Goal: Task Accomplishment & Management: Manage account settings

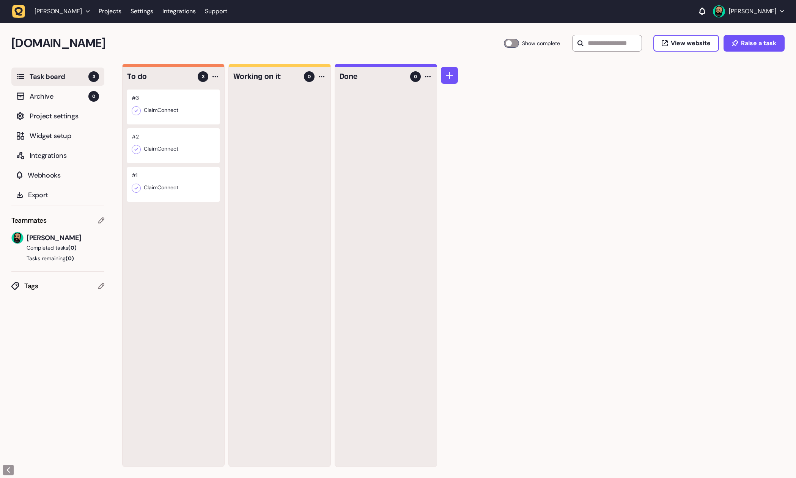
click at [163, 116] on div at bounding box center [173, 106] width 93 height 35
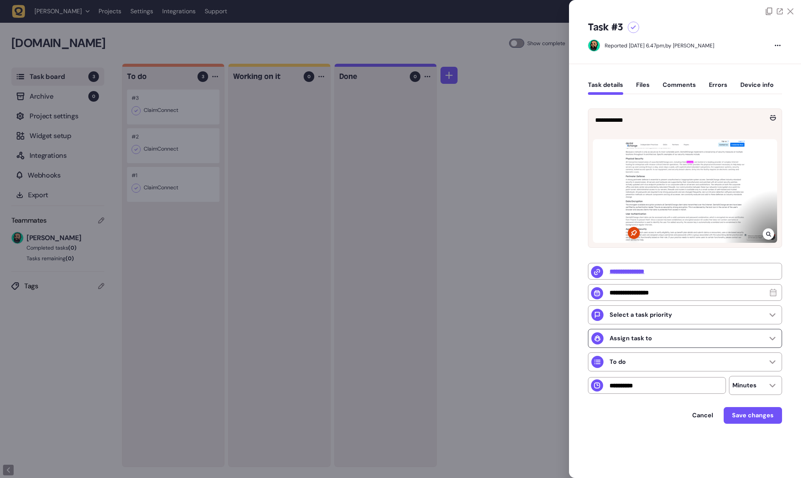
click at [646, 338] on p "Assign task to" at bounding box center [631, 338] width 42 height 8
click at [635, 360] on span "[PERSON_NAME]" at bounding box center [633, 360] width 47 height 8
click at [650, 367] on div "To do" at bounding box center [685, 361] width 194 height 19
click at [651, 367] on div "To do" at bounding box center [685, 361] width 194 height 19
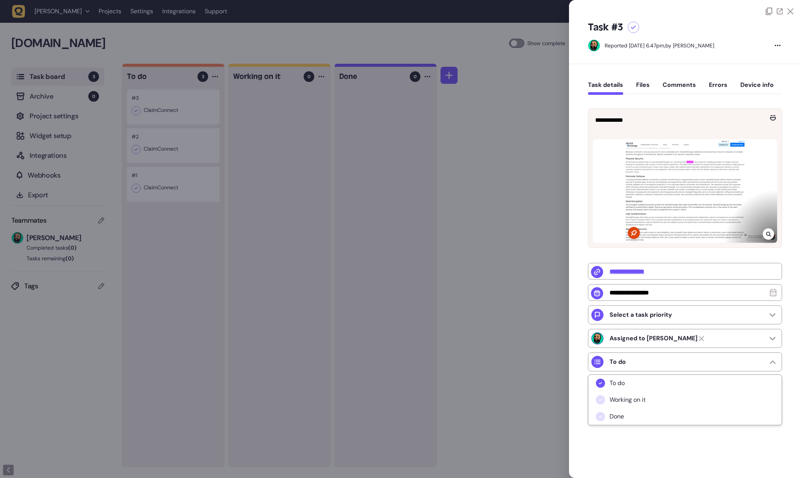
click at [579, 241] on div "**********" at bounding box center [685, 262] width 232 height 397
click at [744, 418] on span "Save changes" at bounding box center [753, 415] width 42 height 8
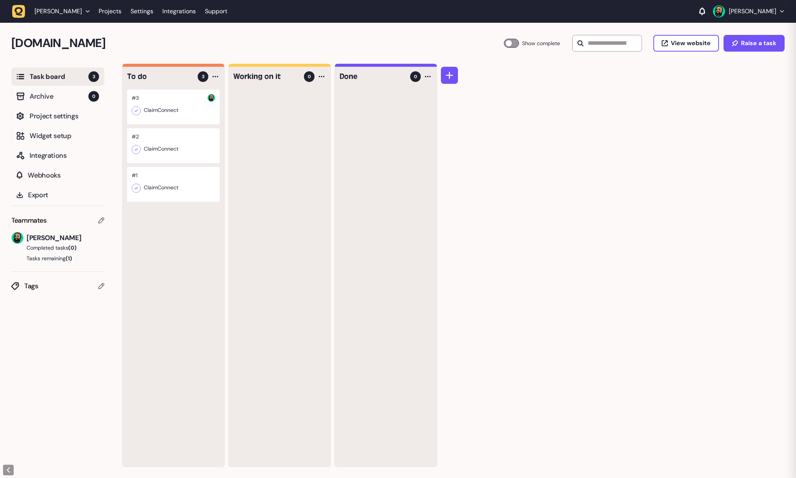
click at [261, 266] on div at bounding box center [280, 277] width 102 height 377
click at [169, 107] on div at bounding box center [173, 106] width 93 height 35
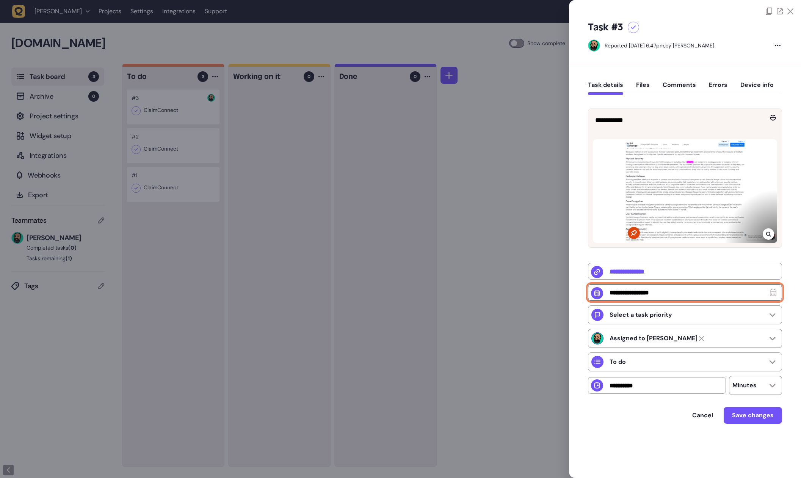
click at [657, 290] on input "text" at bounding box center [685, 292] width 194 height 17
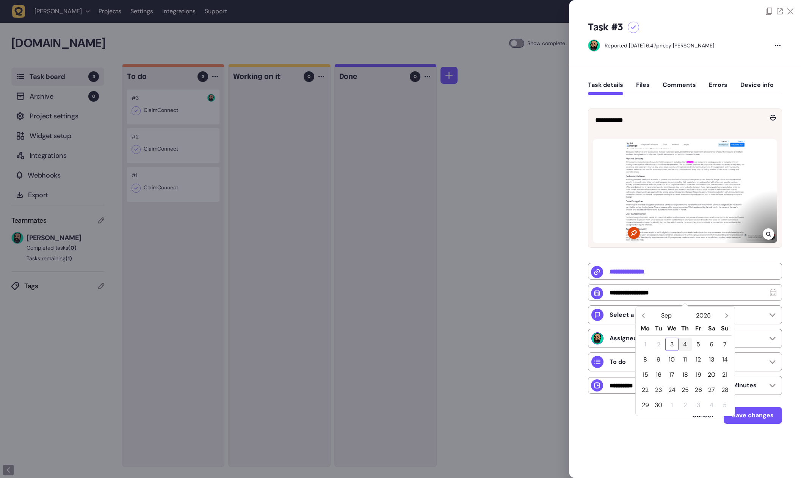
click at [685, 344] on div "4" at bounding box center [685, 343] width 13 height 13
type input "**********"
click at [651, 319] on p "Select a task priority" at bounding box center [641, 315] width 63 height 8
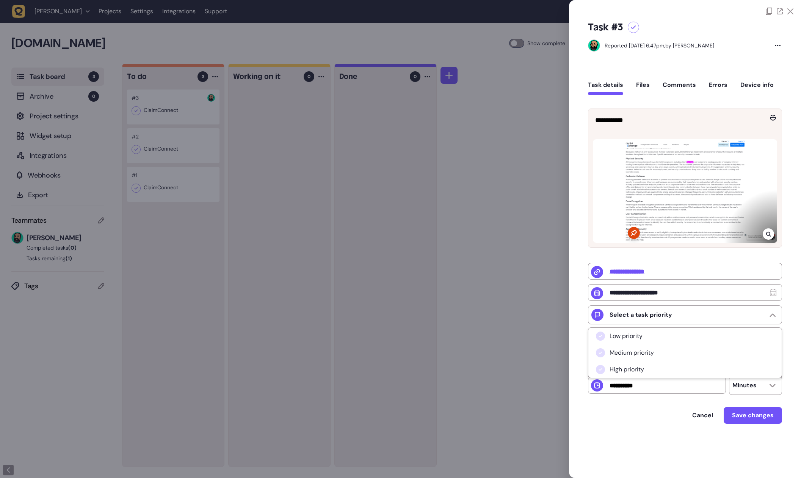
click at [628, 340] on span "Low priority" at bounding box center [626, 336] width 33 height 8
click at [755, 389] on p "Minutes" at bounding box center [745, 385] width 24 height 8
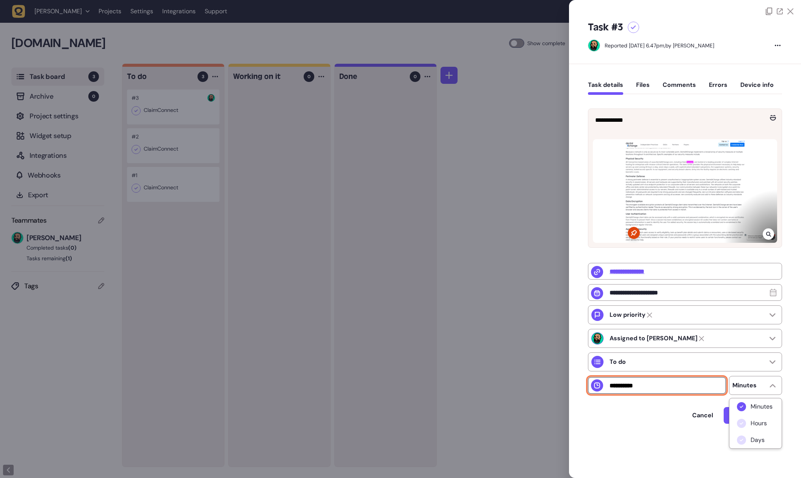
click at [665, 386] on input "number" at bounding box center [657, 385] width 138 height 17
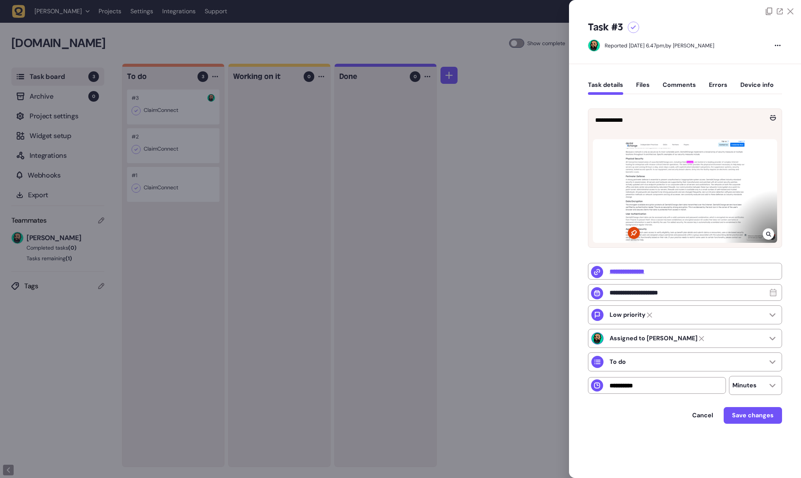
click at [626, 418] on div "Cancel Save changes" at bounding box center [685, 415] width 194 height 17
click at [745, 419] on span "Save changes" at bounding box center [753, 415] width 42 height 8
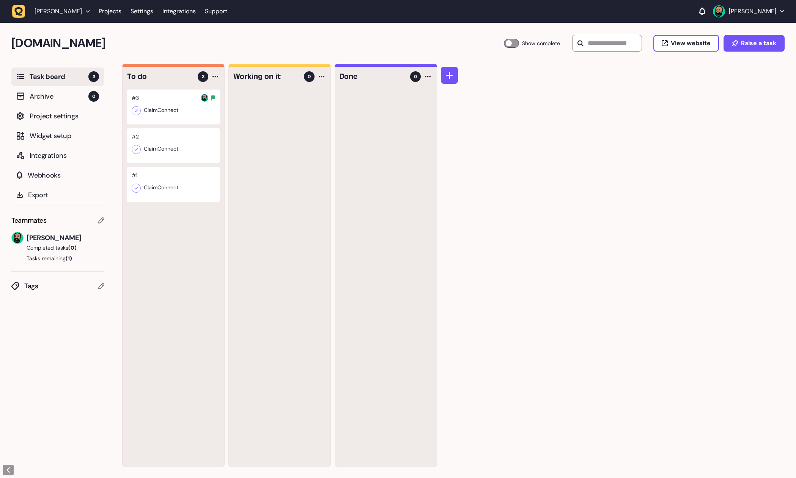
click at [261, 281] on div at bounding box center [280, 277] width 102 height 377
click at [170, 107] on div at bounding box center [173, 106] width 93 height 35
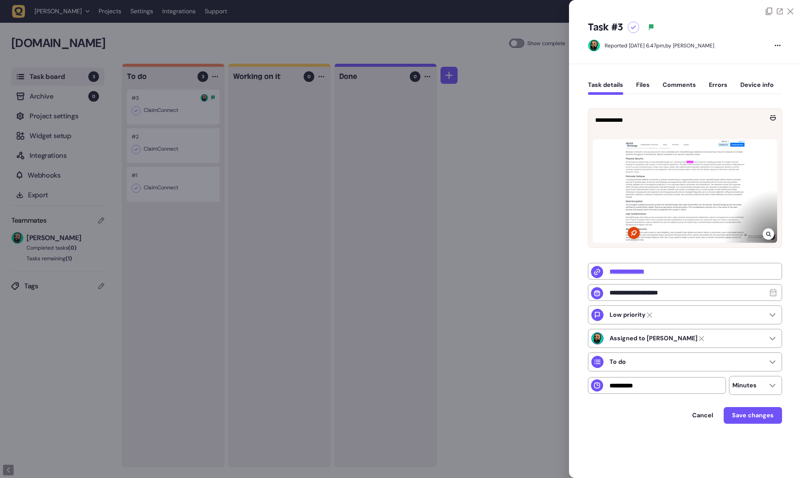
click at [643, 86] on button "Files" at bounding box center [643, 88] width 14 height 14
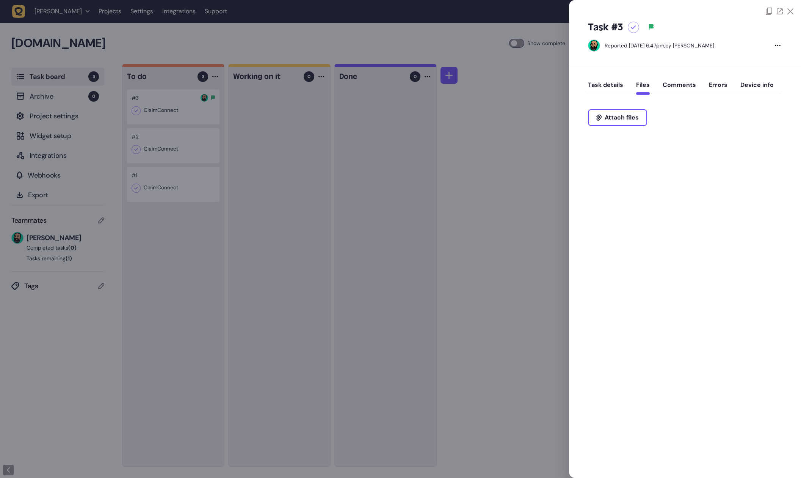
click at [672, 85] on button "Comments" at bounding box center [679, 88] width 33 height 14
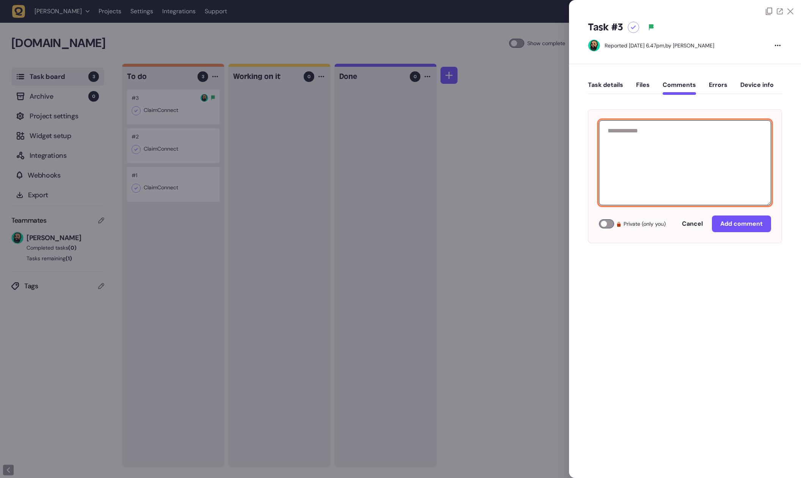
click at [658, 148] on textarea at bounding box center [685, 162] width 172 height 85
type textarea "**********"
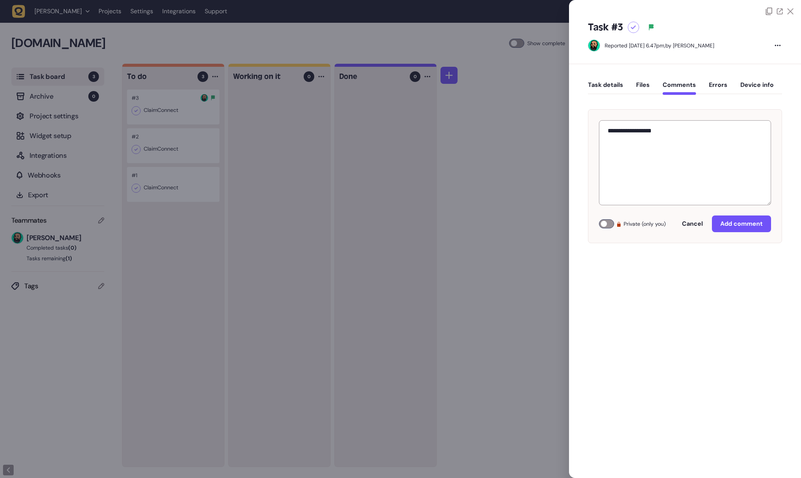
click at [601, 220] on div at bounding box center [606, 223] width 15 height 9
click at [752, 224] on span "Add comment" at bounding box center [741, 224] width 42 height 8
click at [716, 89] on button "Errors" at bounding box center [718, 88] width 19 height 14
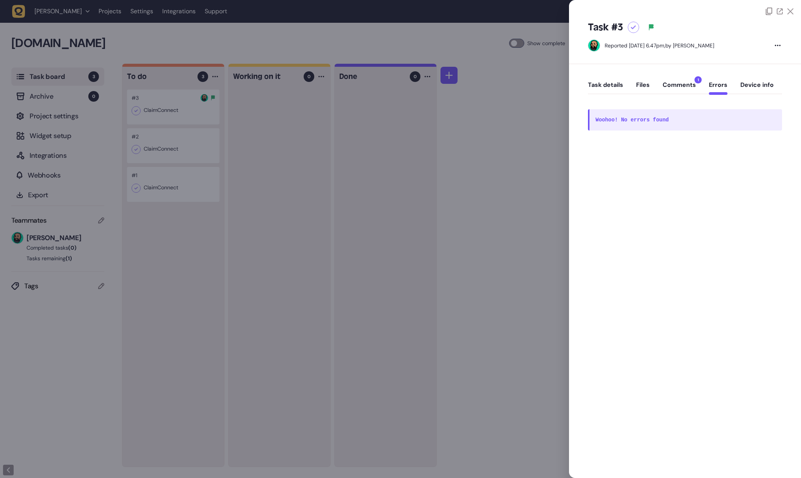
click at [762, 86] on button "Device info" at bounding box center [757, 88] width 33 height 14
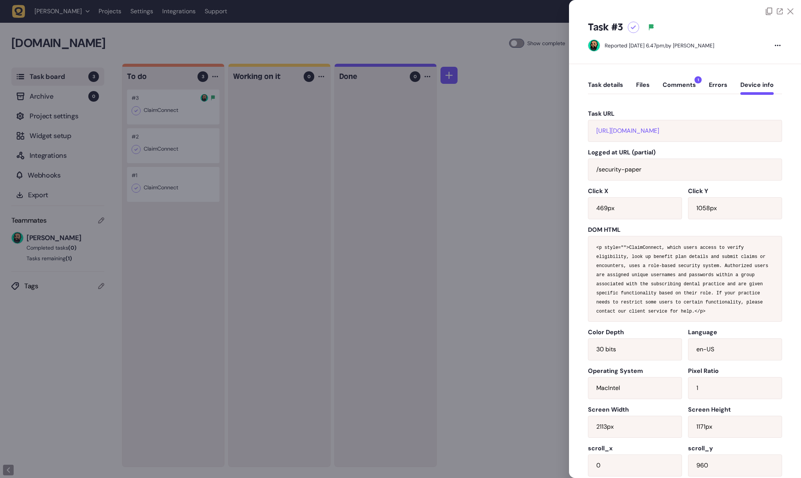
click at [680, 84] on button "Comments 1" at bounding box center [679, 88] width 33 height 14
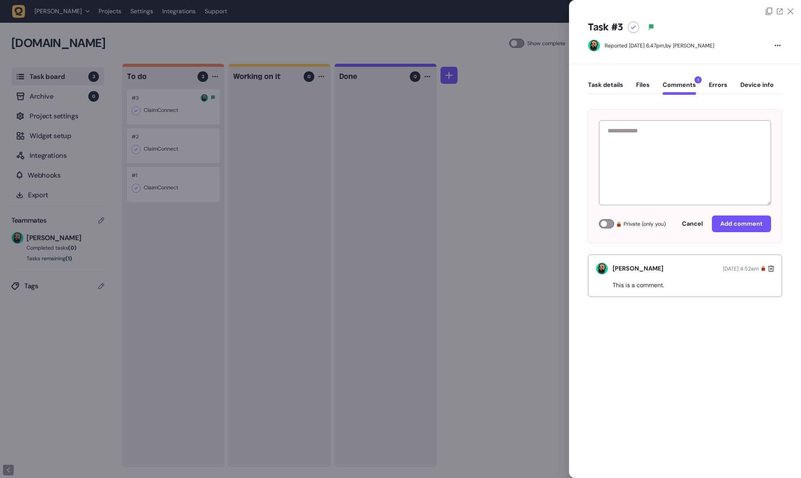
click at [644, 83] on button "Files" at bounding box center [643, 88] width 14 height 14
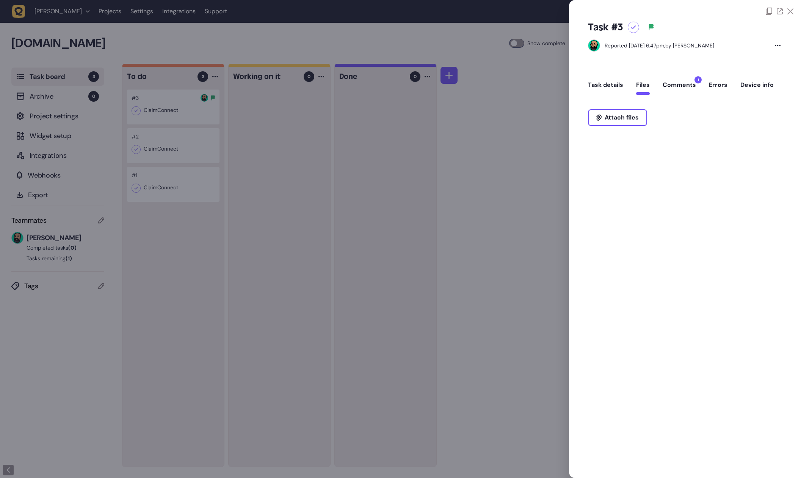
click at [683, 88] on button "Comments 1" at bounding box center [679, 88] width 33 height 14
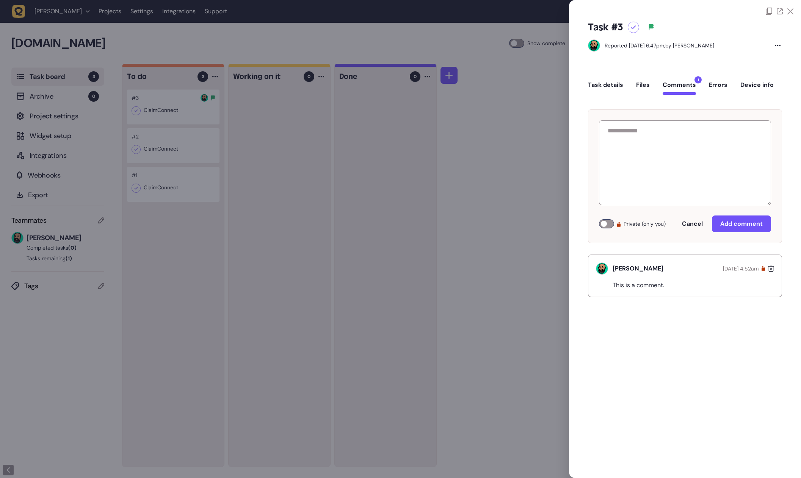
click at [604, 78] on div "Task details Files Comments 1 Errors Device info" at bounding box center [685, 86] width 194 height 22
click at [607, 83] on button "Task details" at bounding box center [605, 88] width 35 height 14
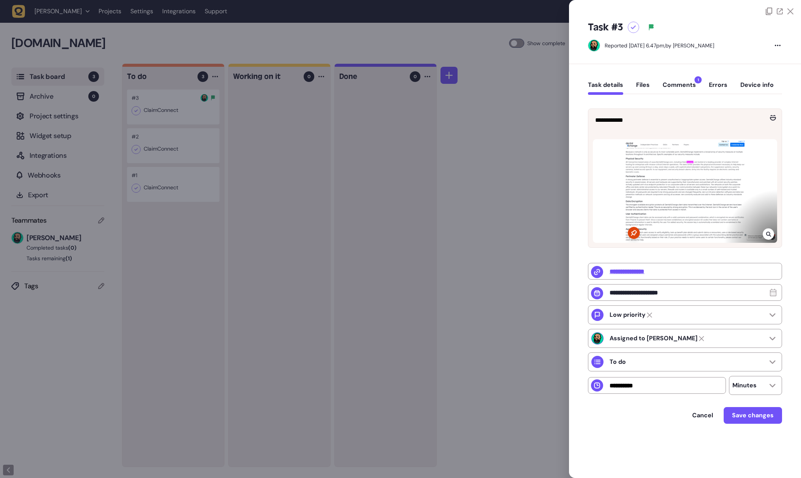
click at [670, 250] on div "**********" at bounding box center [685, 321] width 194 height 147
click at [768, 231] on icon at bounding box center [768, 234] width 5 height 6
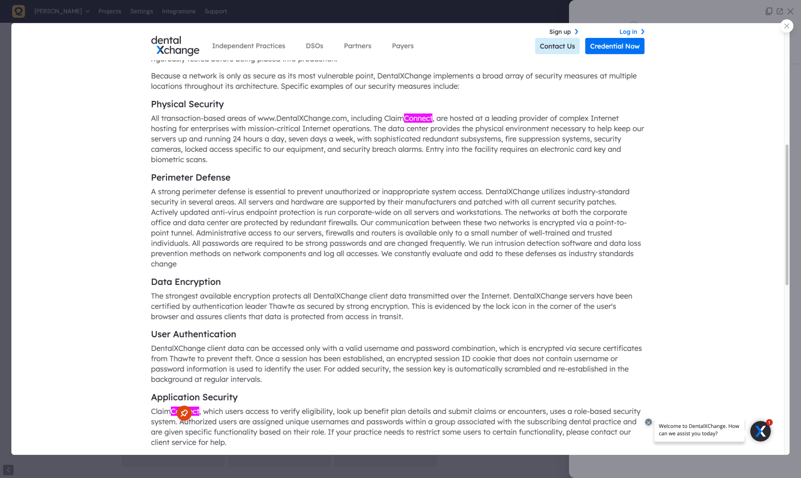
click at [789, 21] on div at bounding box center [786, 25] width 13 height 13
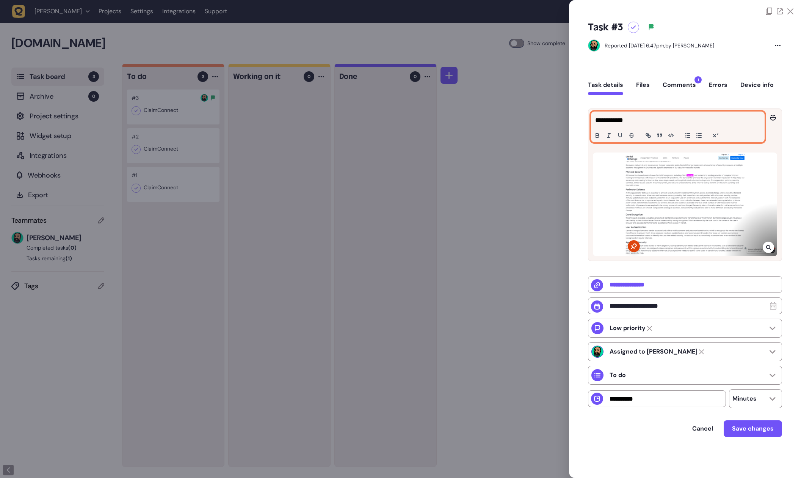
click at [610, 127] on div "**********" at bounding box center [678, 127] width 173 height 30
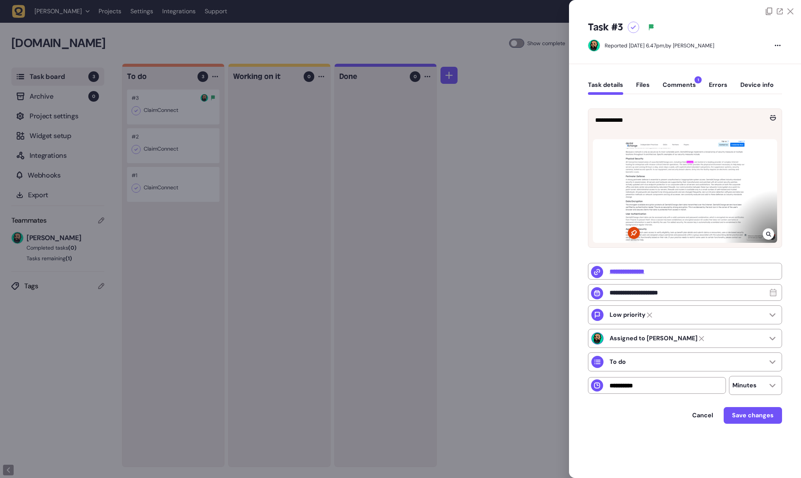
click at [482, 158] on div at bounding box center [400, 239] width 801 height 478
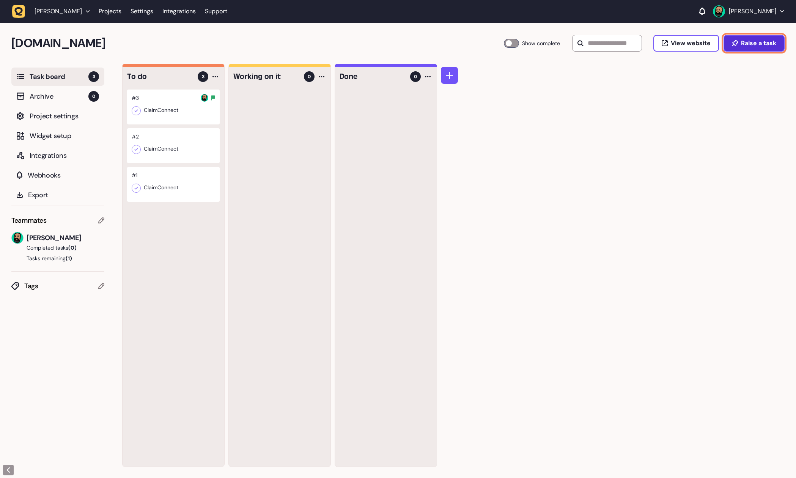
click at [768, 37] on button "Raise a task" at bounding box center [753, 43] width 61 height 17
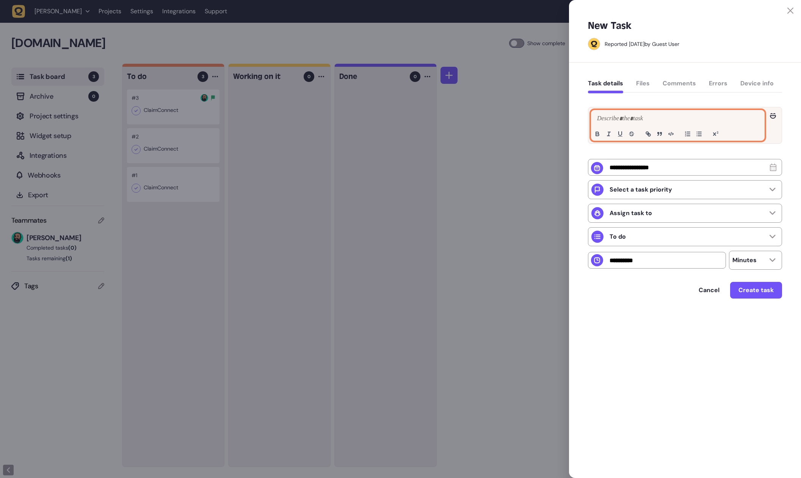
click at [645, 117] on p at bounding box center [677, 118] width 165 height 9
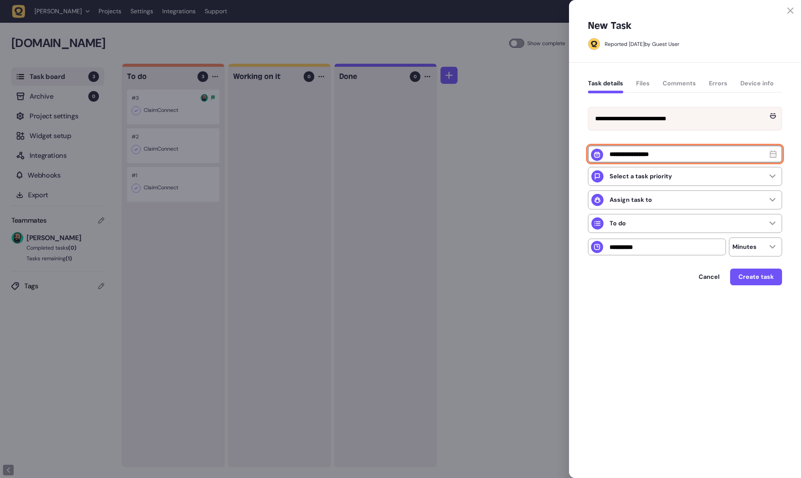
click at [687, 162] on input "text" at bounding box center [685, 154] width 194 height 17
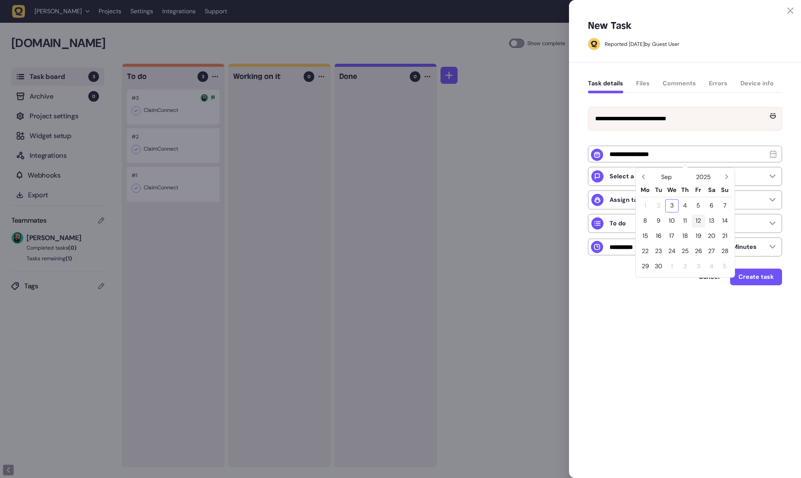
click at [701, 224] on div "12" at bounding box center [698, 220] width 13 height 13
type input "**********"
click at [690, 184] on div "Select a task priority" at bounding box center [685, 176] width 194 height 19
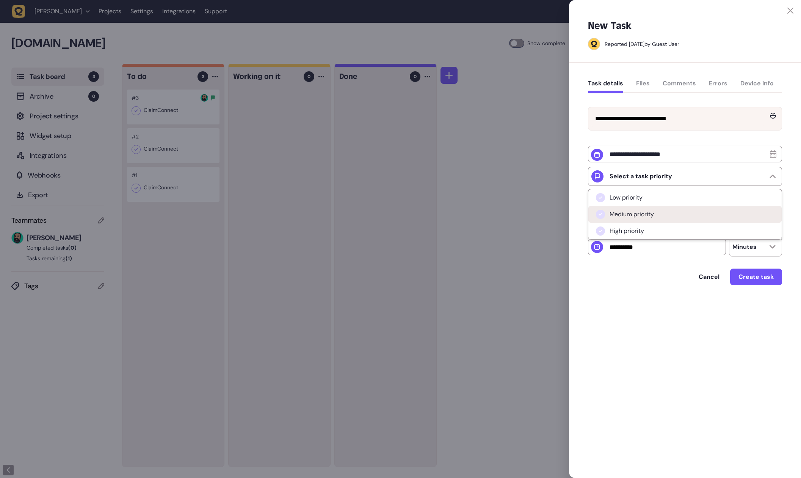
click at [673, 212] on li "Medium priority" at bounding box center [685, 214] width 193 height 17
click at [670, 199] on div "Assign task to" at bounding box center [685, 199] width 194 height 19
click at [654, 221] on span "[PERSON_NAME]" at bounding box center [633, 221] width 47 height 8
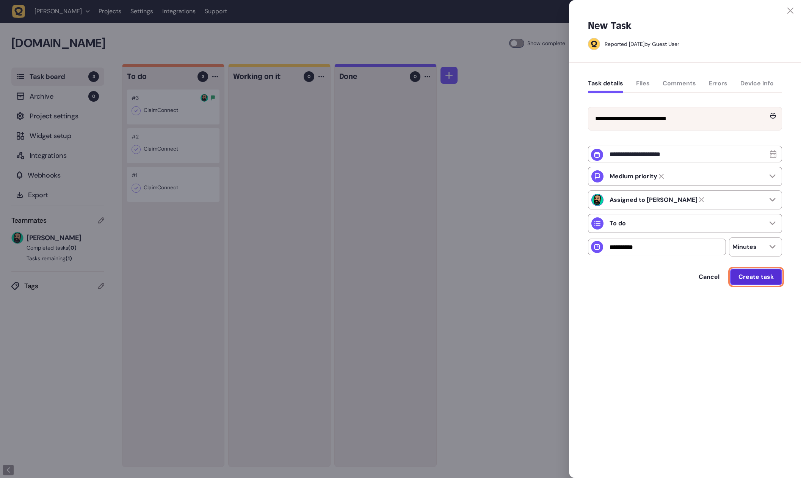
click at [760, 278] on span "Create task" at bounding box center [756, 277] width 35 height 8
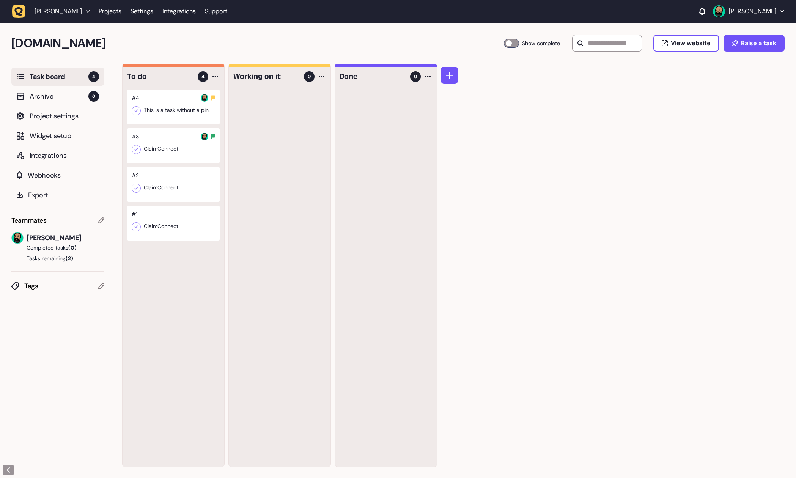
click at [190, 110] on div at bounding box center [173, 106] width 93 height 35
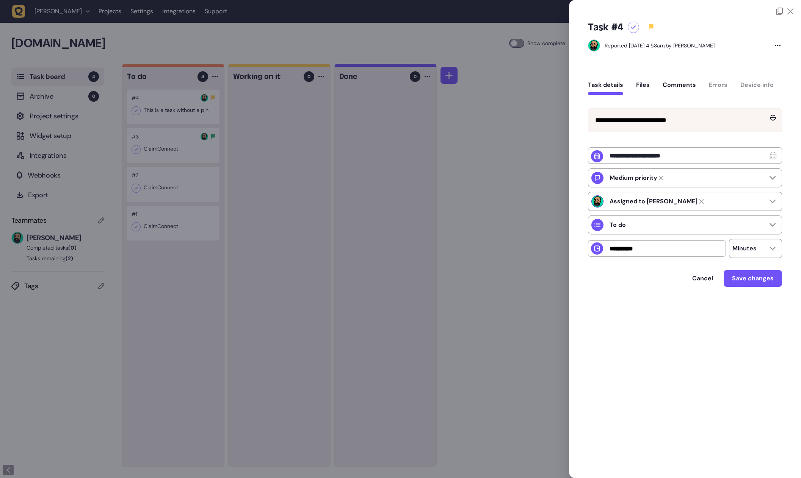
click at [650, 85] on div "Task details Files Comments Errors Device info" at bounding box center [685, 86] width 194 height 22
click at [649, 86] on button "Files" at bounding box center [643, 88] width 14 height 14
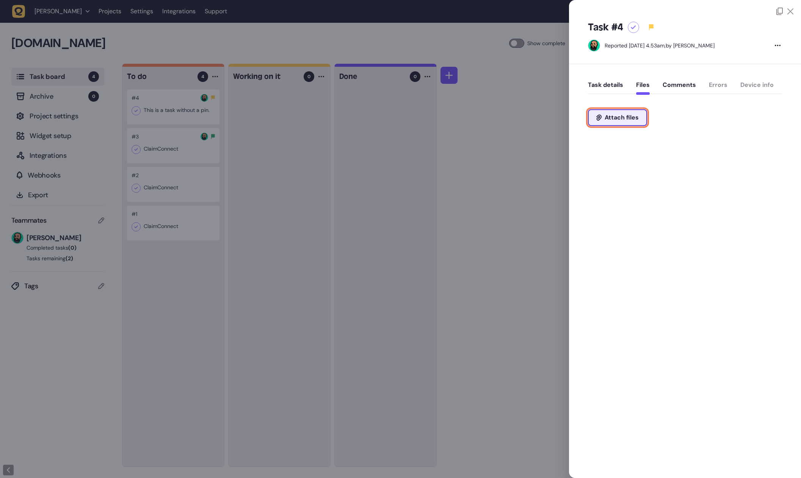
click at [633, 113] on button "Attach files" at bounding box center [617, 117] width 59 height 17
type input "**********"
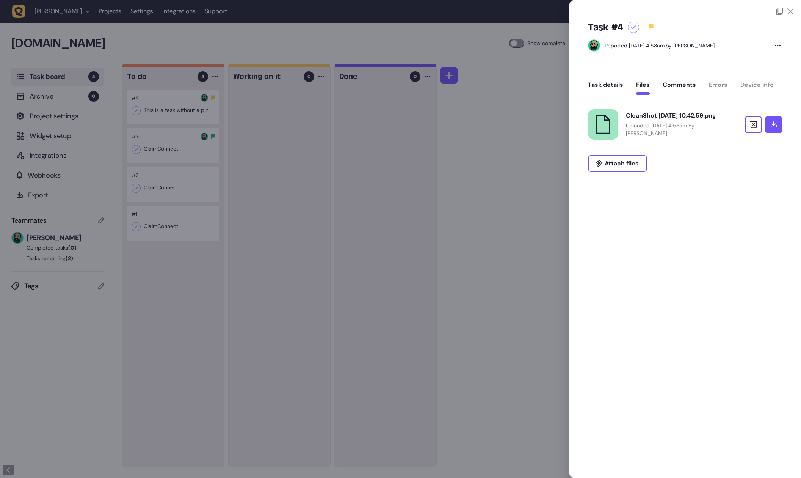
click at [687, 265] on div "Task #4 Reported [DATE] 4.53am, by [PERSON_NAME] Task details Files Comments Er…" at bounding box center [685, 239] width 232 height 478
click at [612, 84] on button "Task details" at bounding box center [605, 88] width 35 height 14
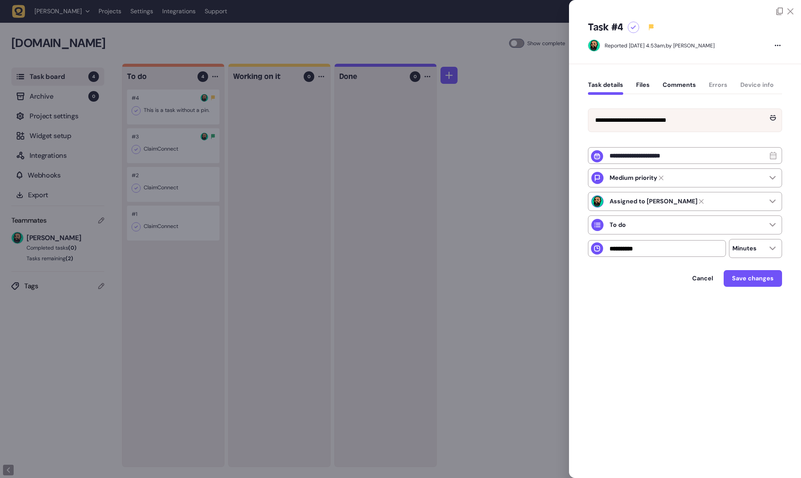
click at [639, 82] on button "Files" at bounding box center [643, 88] width 14 height 14
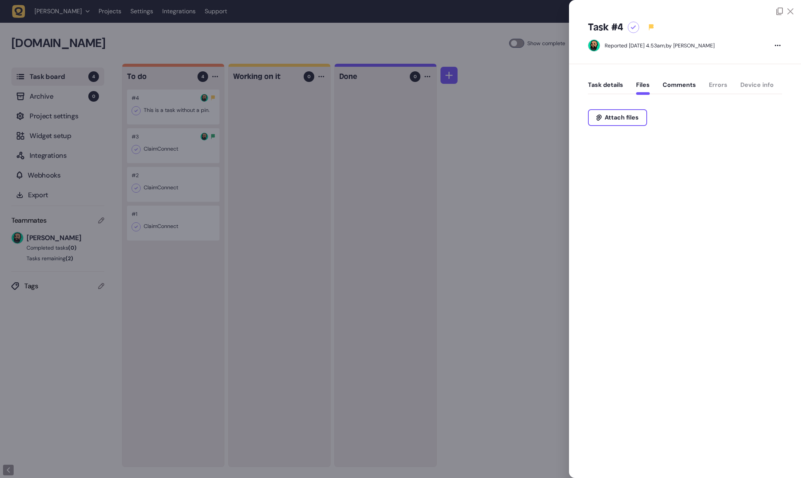
click at [679, 86] on button "Comments" at bounding box center [679, 88] width 33 height 14
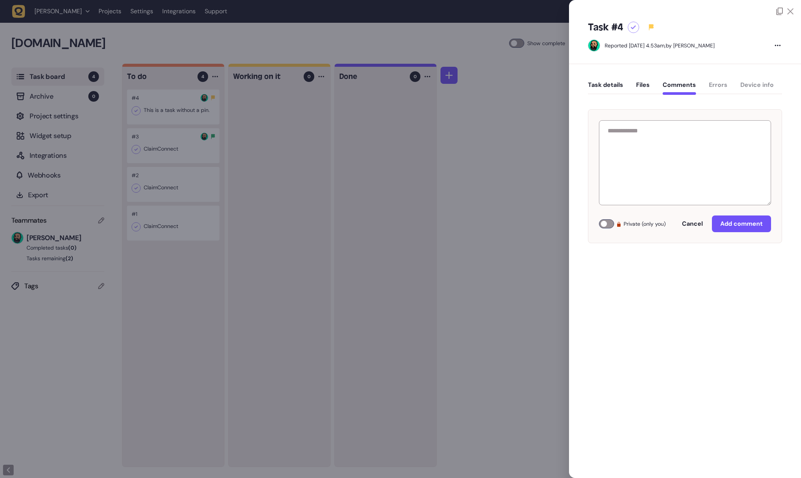
click at [623, 87] on button "Task details" at bounding box center [605, 88] width 35 height 14
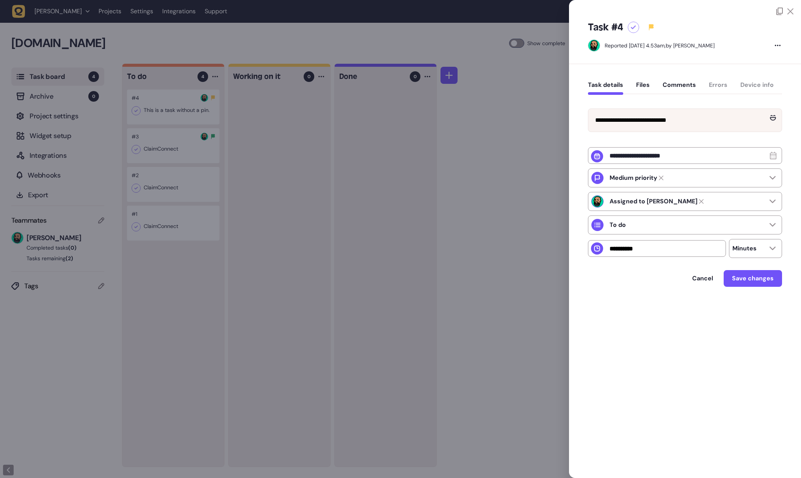
click at [638, 85] on button "Files" at bounding box center [643, 88] width 14 height 14
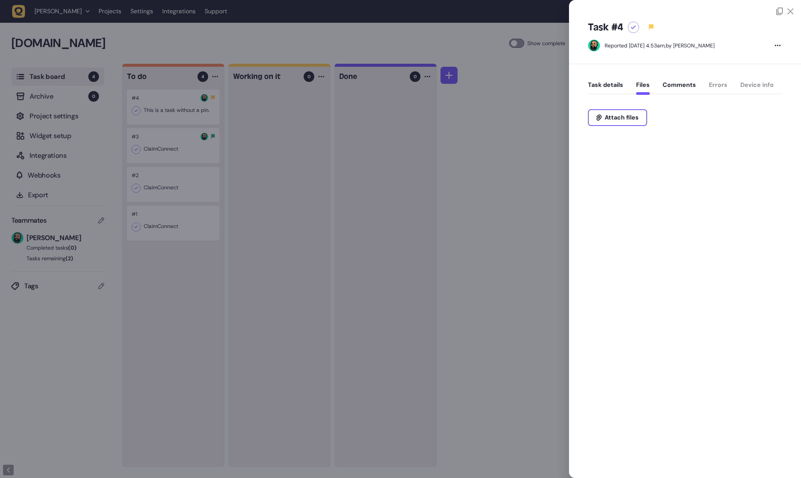
drag, startPoint x: 677, startPoint y: 218, endPoint x: 638, endPoint y: 141, distance: 86.0
click at [677, 217] on div "Task #4 Reported [DATE] 4.53am, by [PERSON_NAME] Task details Files Comments Er…" at bounding box center [685, 239] width 232 height 478
click at [619, 118] on span "Attach files" at bounding box center [622, 118] width 34 height 6
type input "**********"
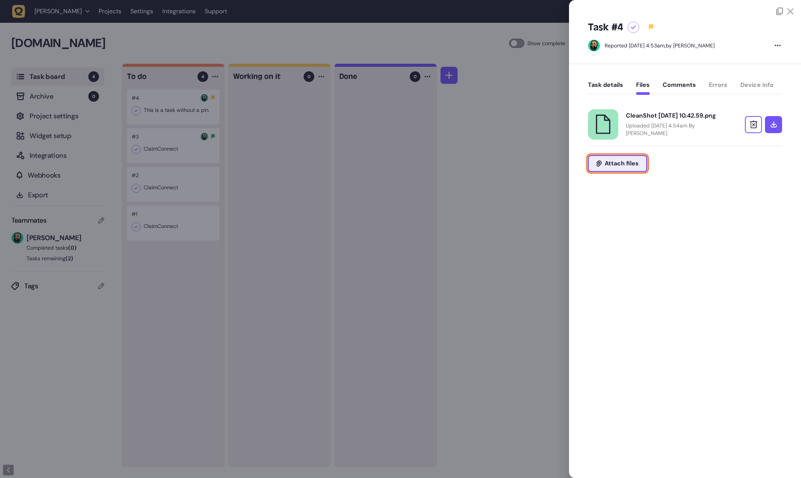
click at [629, 166] on span "Attach files" at bounding box center [622, 163] width 34 height 6
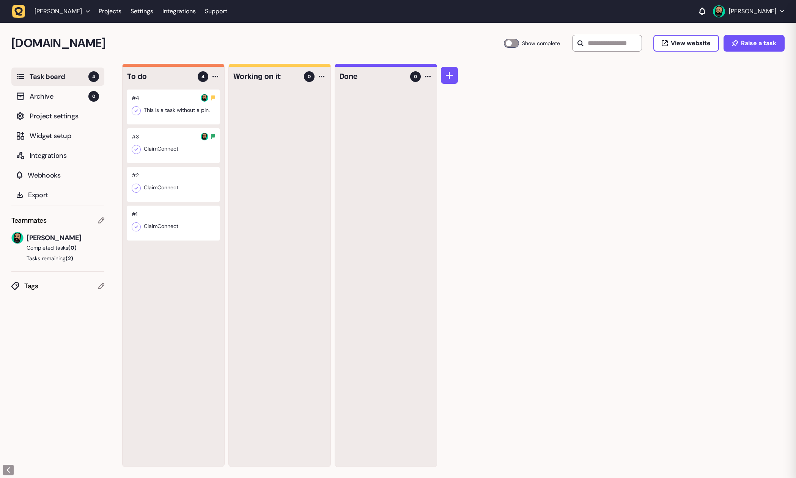
click at [712, 184] on div "To do 4 #4 This is a task without a pin. #3 ClaimConnect #2 ClaimConnect #1 Cla…" at bounding box center [458, 271] width 673 height 414
click at [168, 144] on div at bounding box center [173, 145] width 93 height 35
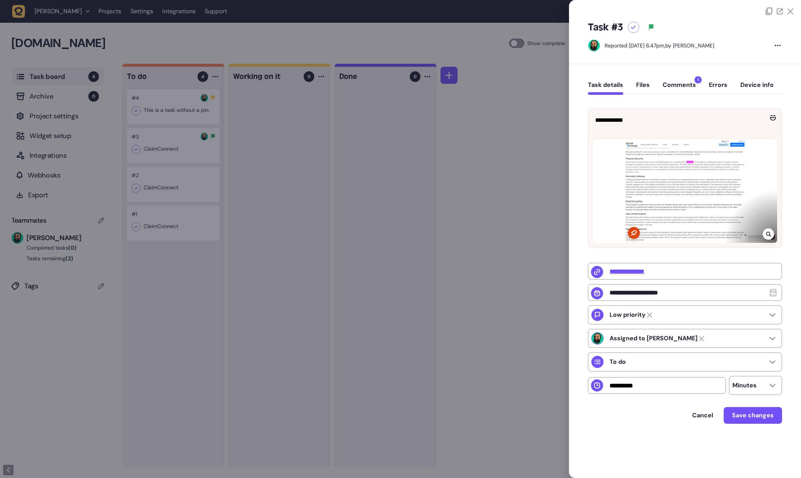
click at [186, 107] on div at bounding box center [400, 239] width 801 height 478
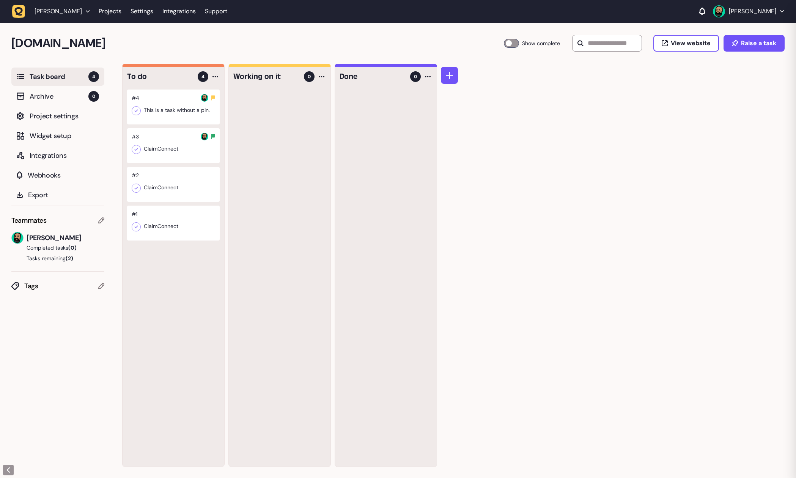
click at [175, 106] on div at bounding box center [173, 106] width 93 height 35
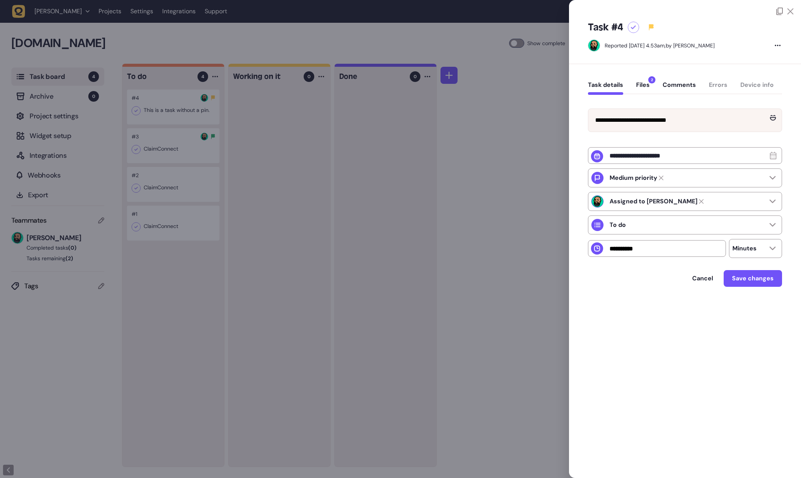
click at [643, 95] on div "Task details Files 2 Comments Errors Device info" at bounding box center [685, 86] width 194 height 22
click at [645, 89] on button "Files 2" at bounding box center [643, 88] width 14 height 14
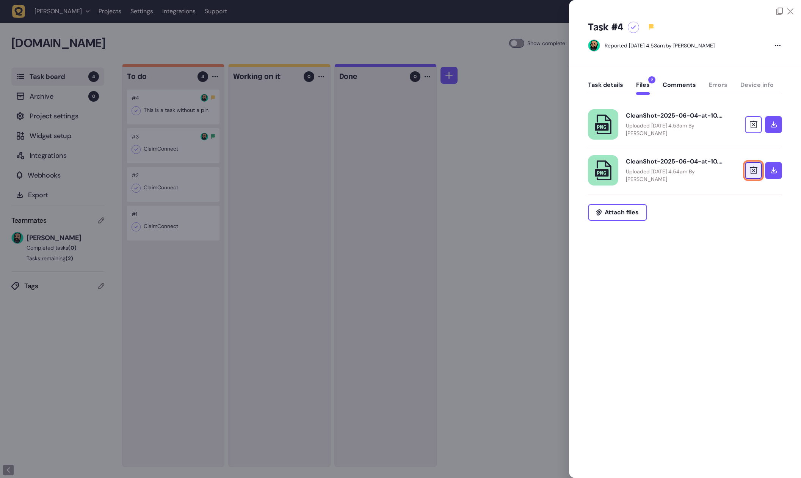
click at [751, 170] on icon at bounding box center [754, 170] width 8 height 8
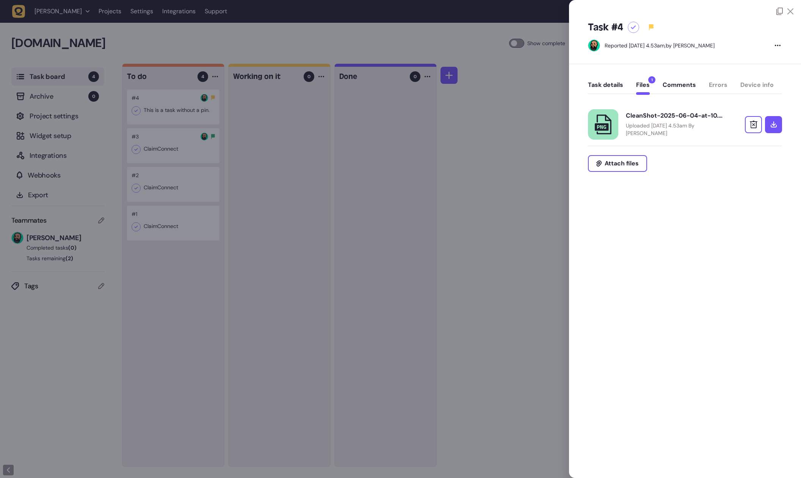
click at [686, 88] on button "Comments" at bounding box center [679, 88] width 33 height 14
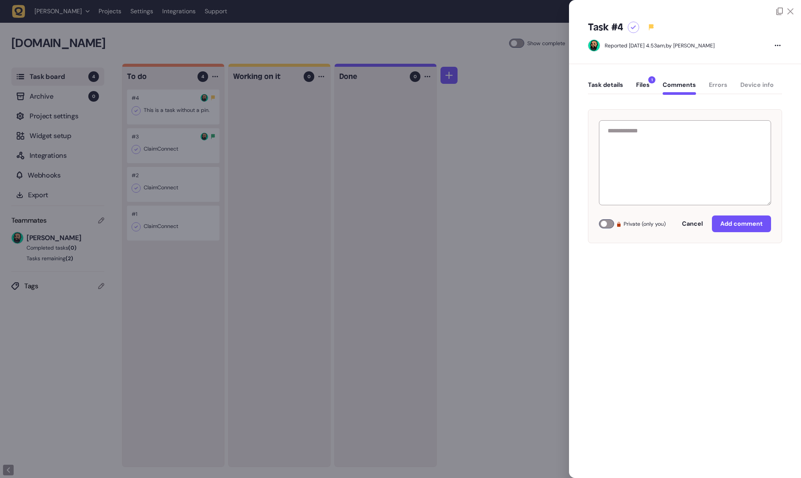
click at [712, 87] on div "Task details Files 1 Comments Errors Device info" at bounding box center [685, 86] width 194 height 22
click at [712, 85] on div "Task details Files 1 Comments Errors Device info" at bounding box center [685, 86] width 194 height 22
drag, startPoint x: 710, startPoint y: 85, endPoint x: 731, endPoint y: 86, distance: 21.2
click at [710, 85] on div "Task details Files 1 Comments Errors Device info" at bounding box center [685, 86] width 194 height 22
drag, startPoint x: 761, startPoint y: 86, endPoint x: 743, endPoint y: 88, distance: 17.9
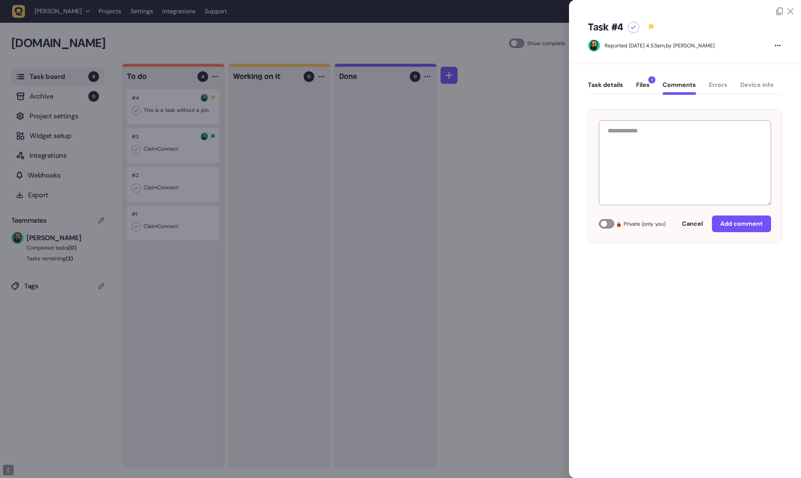
click at [761, 87] on div "Task details Files 1 Comments Errors Device info" at bounding box center [685, 86] width 194 height 22
click at [719, 88] on div "Task details Files 1 Comments Errors Device info" at bounding box center [685, 86] width 194 height 22
click at [609, 223] on div at bounding box center [606, 223] width 15 height 9
click at [721, 86] on div "Task details Files 1 Comments Errors Device info" at bounding box center [685, 86] width 194 height 22
drag, startPoint x: 756, startPoint y: 86, endPoint x: 722, endPoint y: 102, distance: 37.7
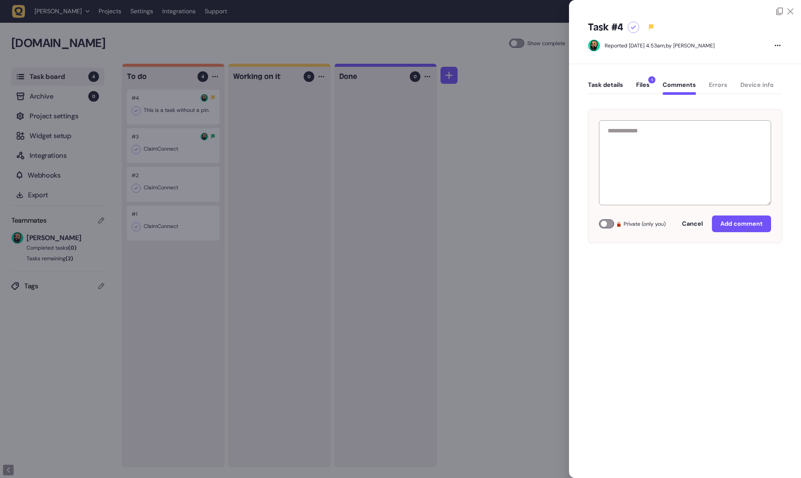
click at [756, 86] on div "Task details Files 1 Comments Errors Device info" at bounding box center [685, 86] width 194 height 22
click at [606, 219] on div at bounding box center [606, 223] width 15 height 9
click at [778, 44] on div at bounding box center [778, 45] width 9 height 9
click at [699, 62] on div "Task #4 Reported [DATE] 4.53am, by [PERSON_NAME] Delete task" at bounding box center [685, 39] width 232 height 49
click at [695, 250] on div "Task details Files 1 Comments Errors Device info Private (only you) Cancel Add …" at bounding box center [685, 168] width 232 height 209
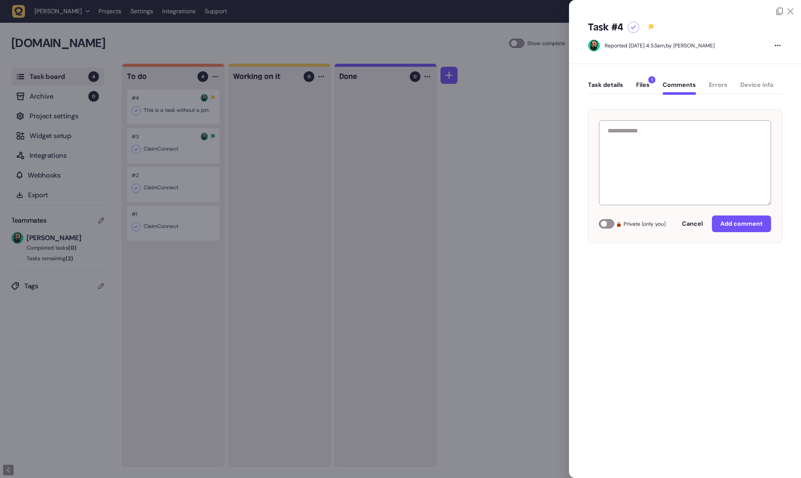
click at [788, 13] on icon at bounding box center [791, 11] width 6 height 6
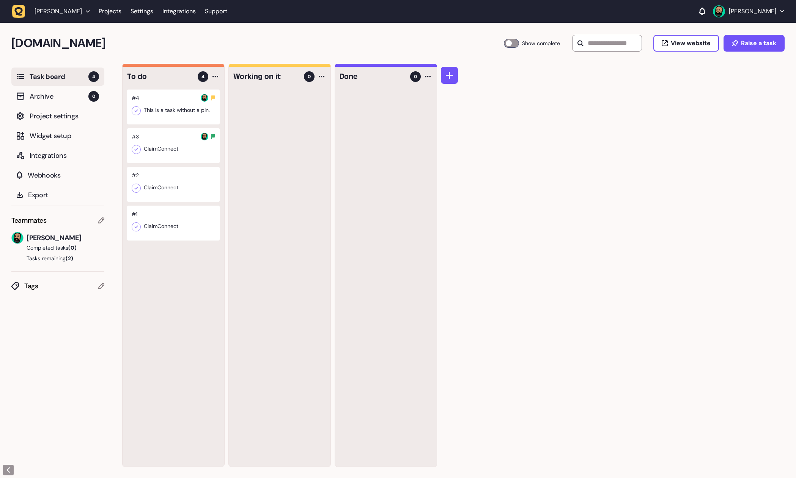
click at [686, 116] on div "To do 4 #4 This is a task without a pin. #3 ClaimConnect #2 ClaimConnect #1 Cla…" at bounding box center [458, 271] width 673 height 414
click at [35, 297] on div "Tags" at bounding box center [57, 288] width 93 height 33
click at [42, 157] on span "Integrations" at bounding box center [64, 155] width 69 height 11
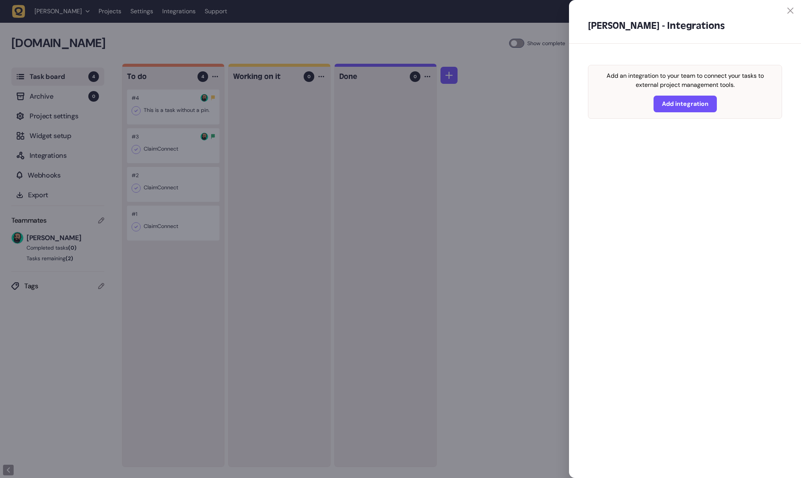
click at [53, 137] on div at bounding box center [400, 239] width 801 height 478
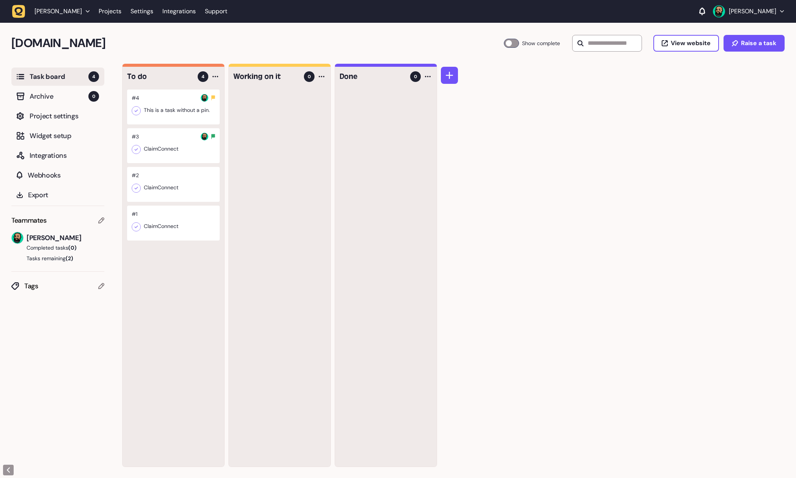
click at [53, 137] on span "Widget setup" at bounding box center [64, 135] width 69 height 11
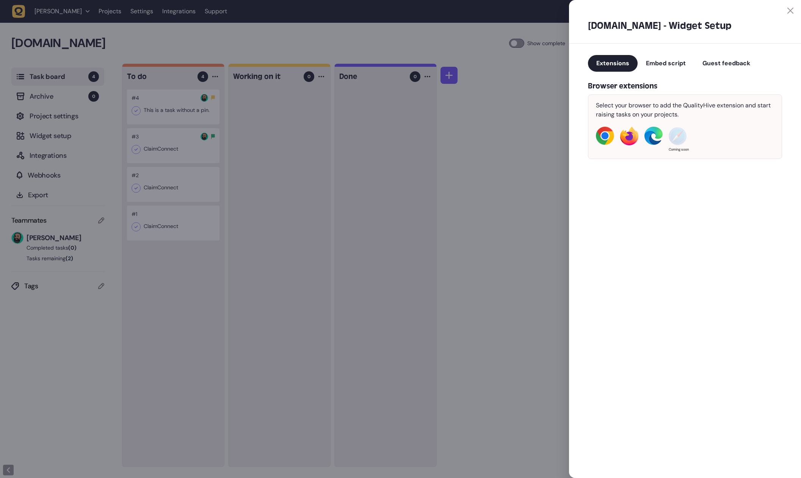
click at [52, 150] on div at bounding box center [400, 239] width 801 height 478
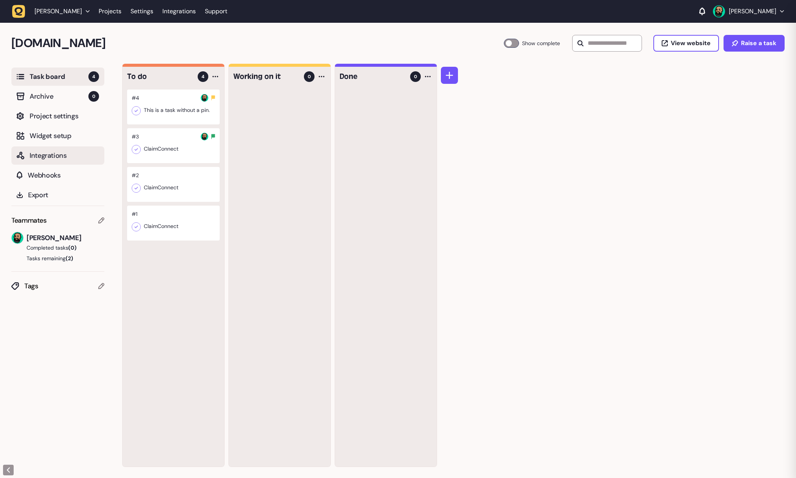
click at [52, 152] on span "Integrations" at bounding box center [64, 155] width 69 height 11
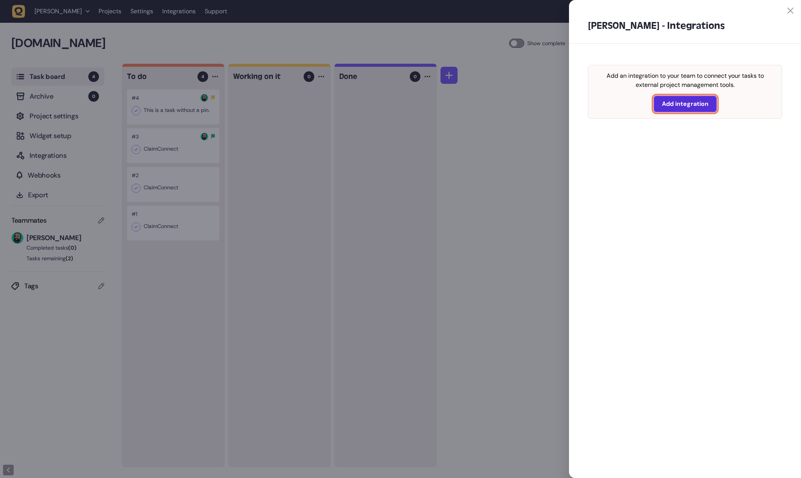
click at [691, 99] on button "Add integration" at bounding box center [685, 104] width 63 height 17
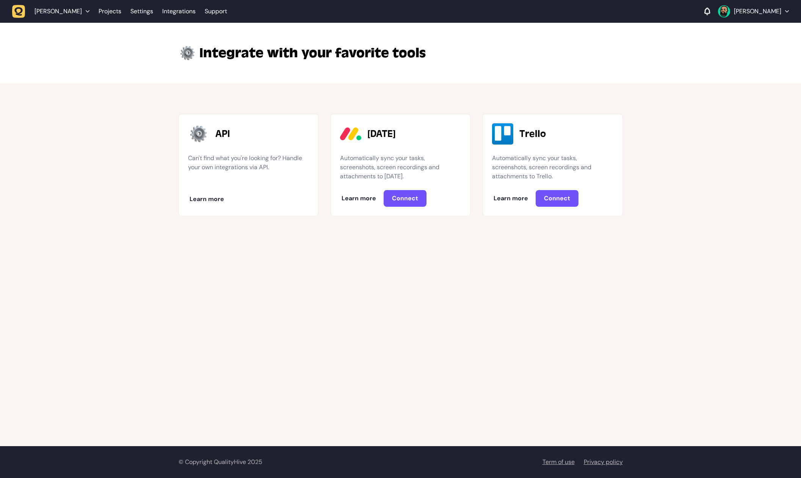
drag, startPoint x: 114, startPoint y: 100, endPoint x: 87, endPoint y: 46, distance: 60.9
click at [114, 100] on div "API Can't find what you're looking for? Handle your own integrations via API. L…" at bounding box center [400, 160] width 801 height 154
click at [46, 13] on span "[PERSON_NAME]" at bounding box center [58, 12] width 47 height 8
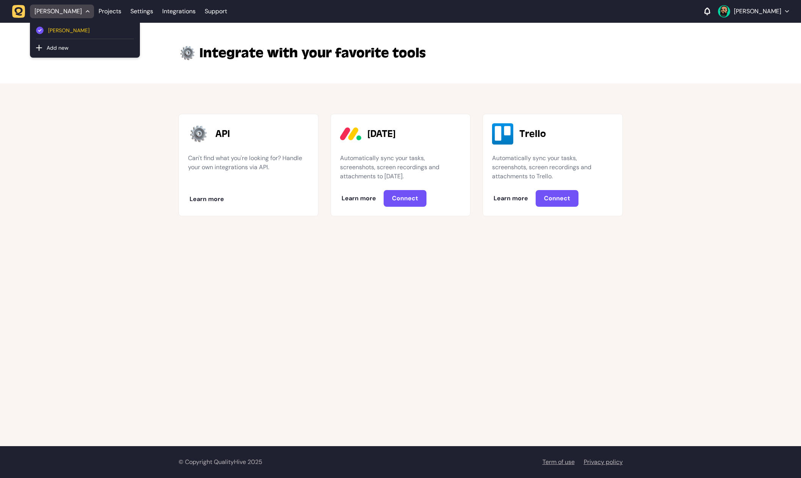
click at [58, 31] on span "[PERSON_NAME]" at bounding box center [91, 31] width 86 height 8
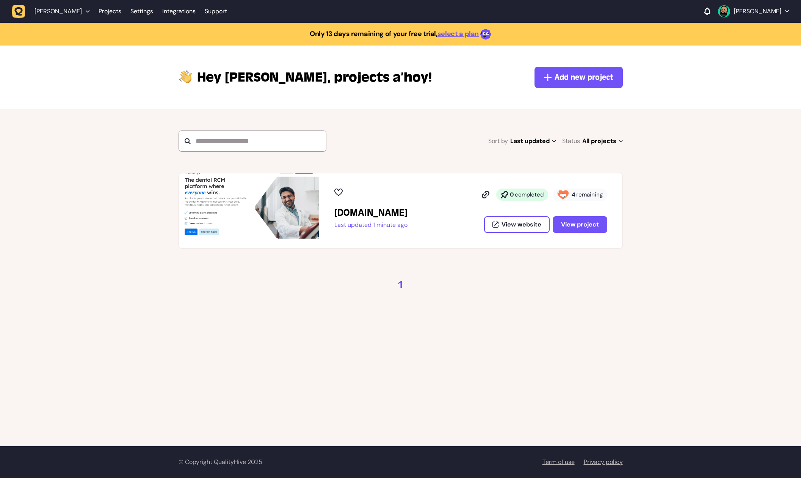
click at [569, 197] on icon at bounding box center [562, 194] width 11 height 9
click at [585, 197] on span "remaining" at bounding box center [589, 195] width 27 height 8
click at [564, 194] on icon at bounding box center [563, 195] width 6 height 3
click at [99, 10] on link "Projects" at bounding box center [110, 12] width 23 height 14
click at [99, 11] on link "Projects" at bounding box center [110, 12] width 23 height 14
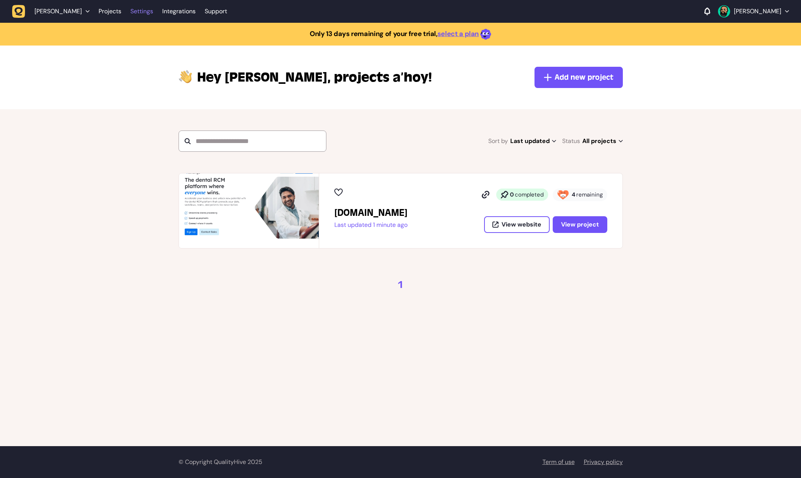
click at [130, 11] on link "Settings" at bounding box center [141, 12] width 23 height 14
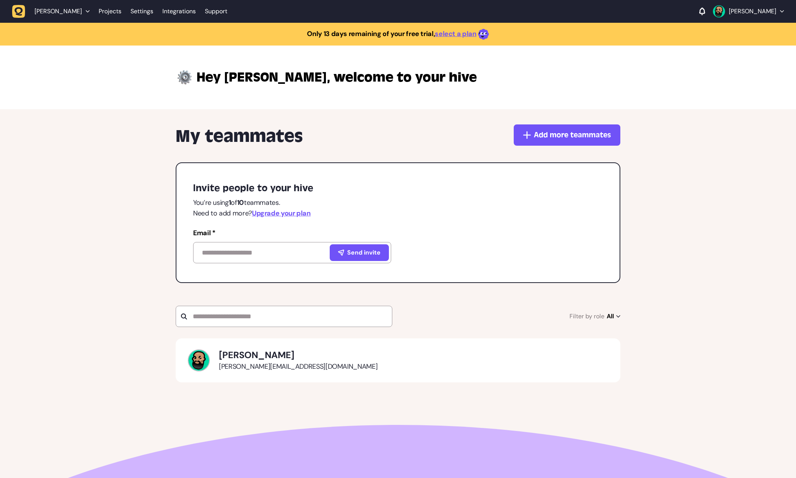
click at [51, 11] on span "[PERSON_NAME]" at bounding box center [58, 12] width 47 height 8
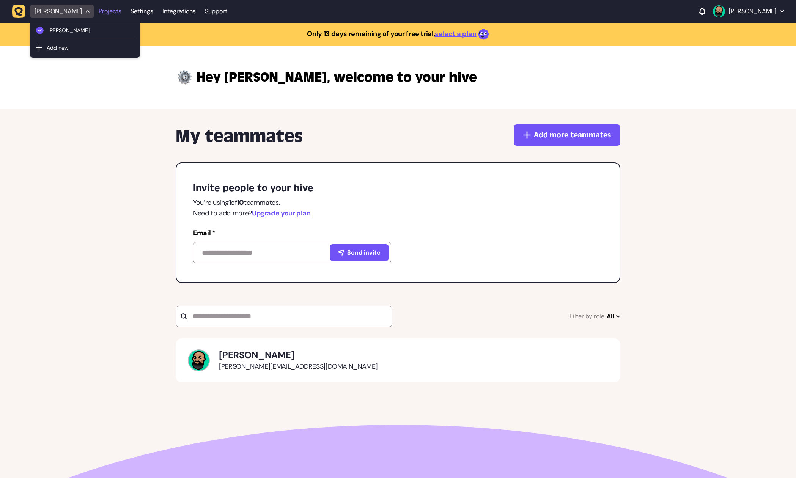
click at [99, 11] on link "Projects" at bounding box center [110, 12] width 23 height 14
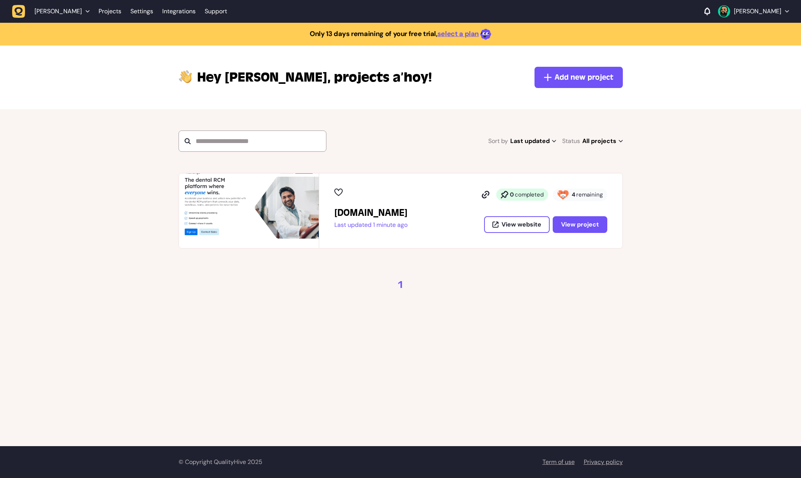
click at [451, 223] on div "[DOMAIN_NAME] Last updated 1 minute ago 0 completed 4 remaining View website Vi…" at bounding box center [470, 210] width 273 height 44
click at [572, 227] on span "View project" at bounding box center [580, 224] width 38 height 8
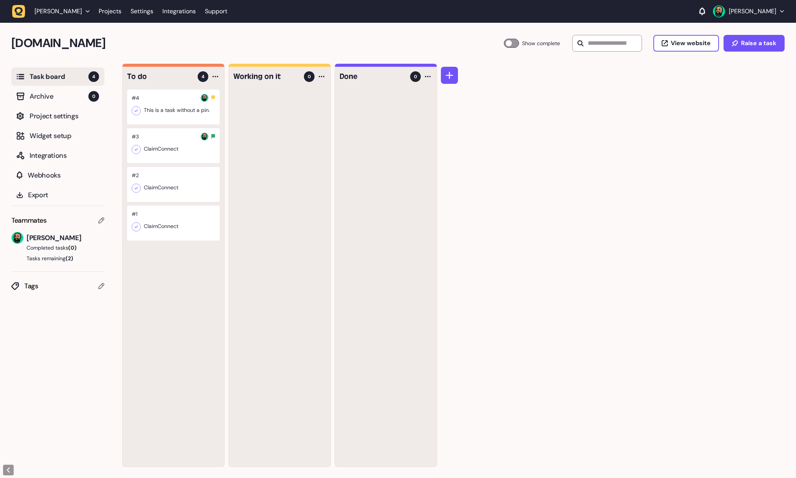
click at [182, 181] on div at bounding box center [173, 184] width 93 height 35
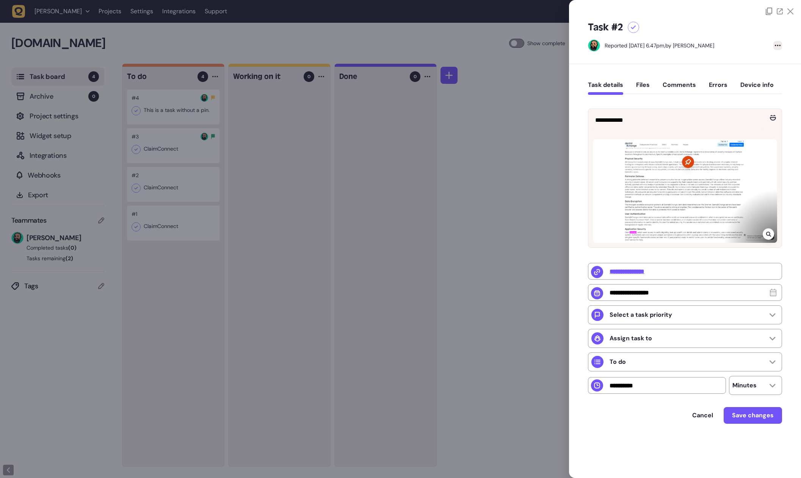
click at [782, 45] on div at bounding box center [778, 45] width 9 height 9
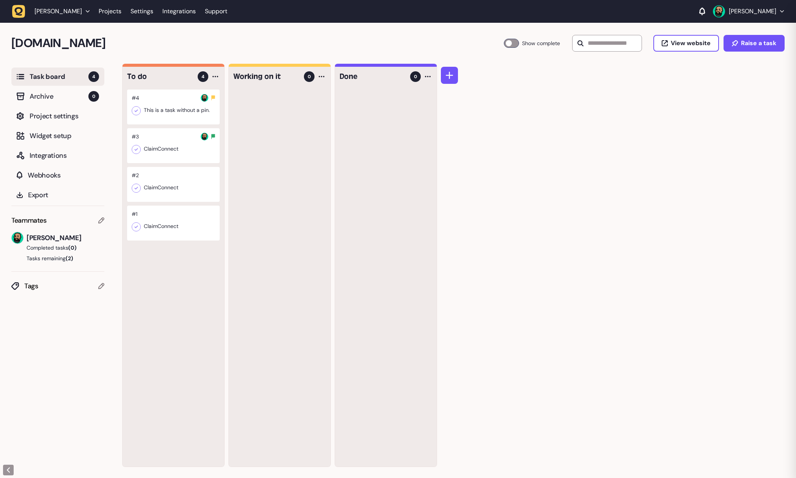
click at [521, 201] on div "To do 4 #4 This is a task without a pin. #3 ClaimConnect #2 ClaimConnect #1 Cla…" at bounding box center [458, 271] width 673 height 414
